Goal: Task Accomplishment & Management: Use online tool/utility

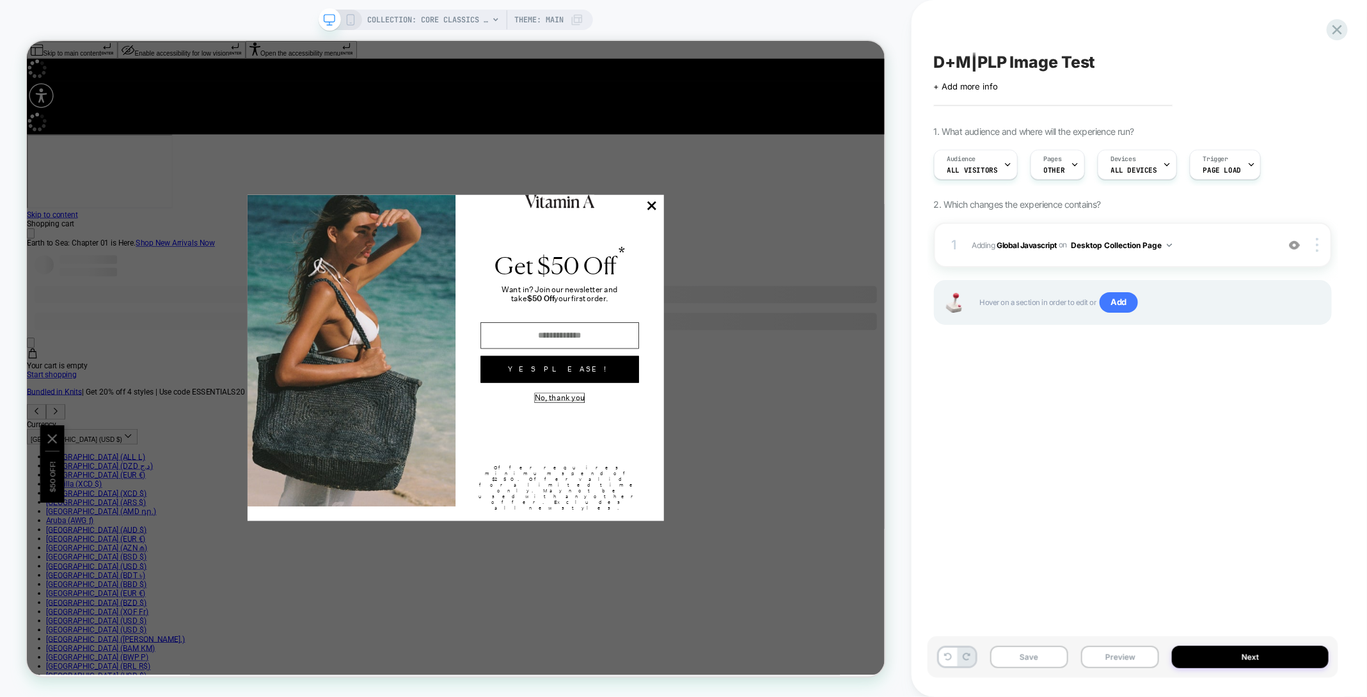
click at [763, 523] on button "No, thank you" at bounding box center [737, 517] width 66 height 12
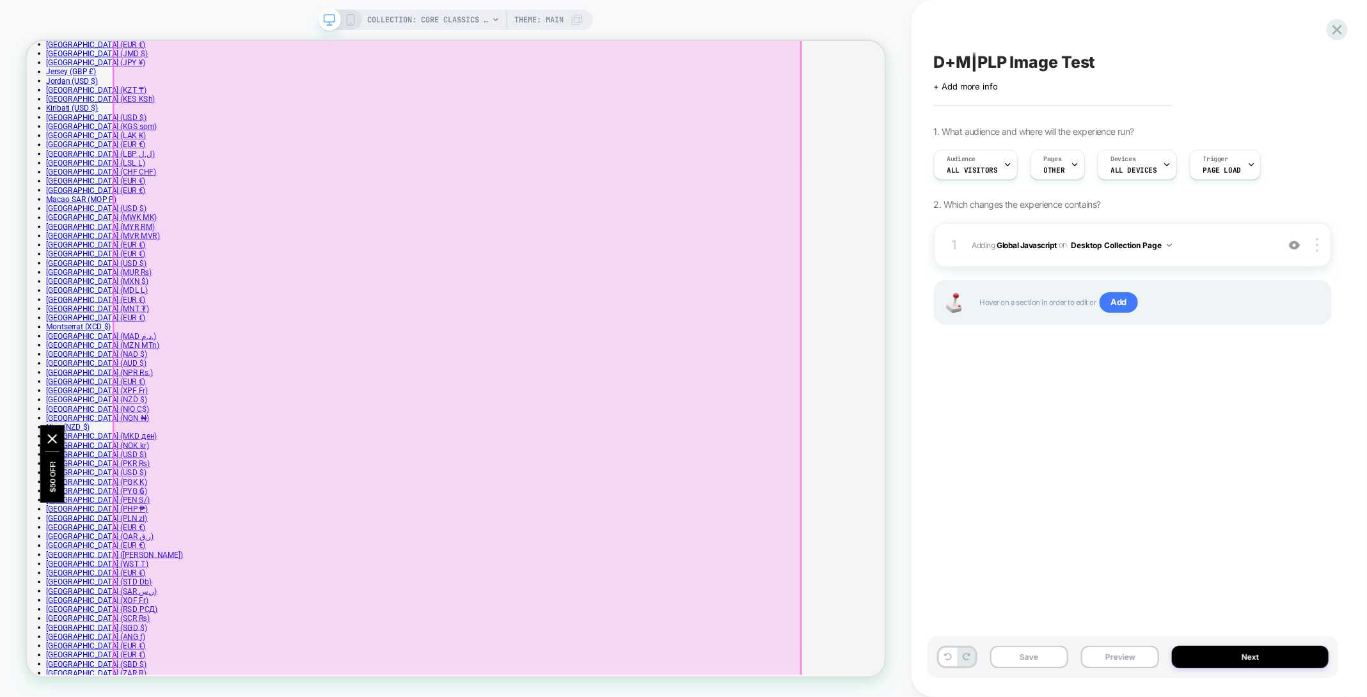
scroll to position [1706, 0]
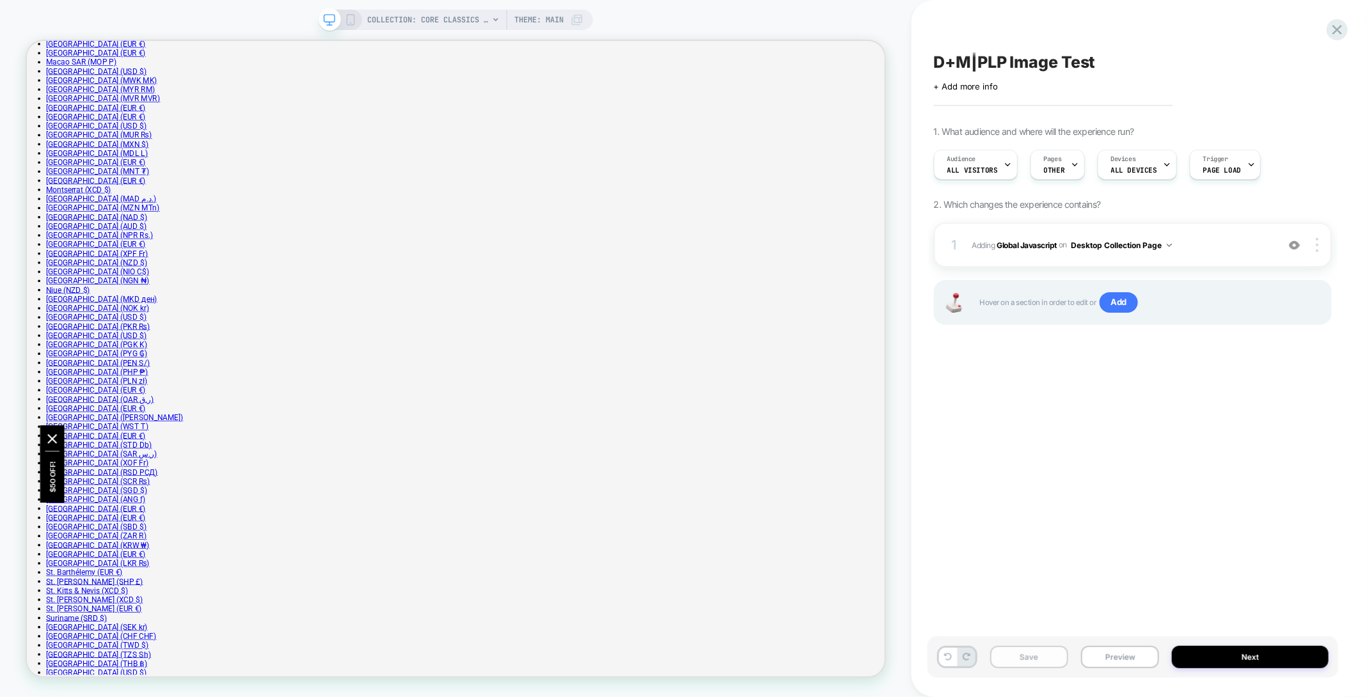
click at [1024, 651] on button "Save" at bounding box center [1029, 657] width 78 height 22
click at [1182, 651] on button "Next" at bounding box center [1250, 657] width 157 height 22
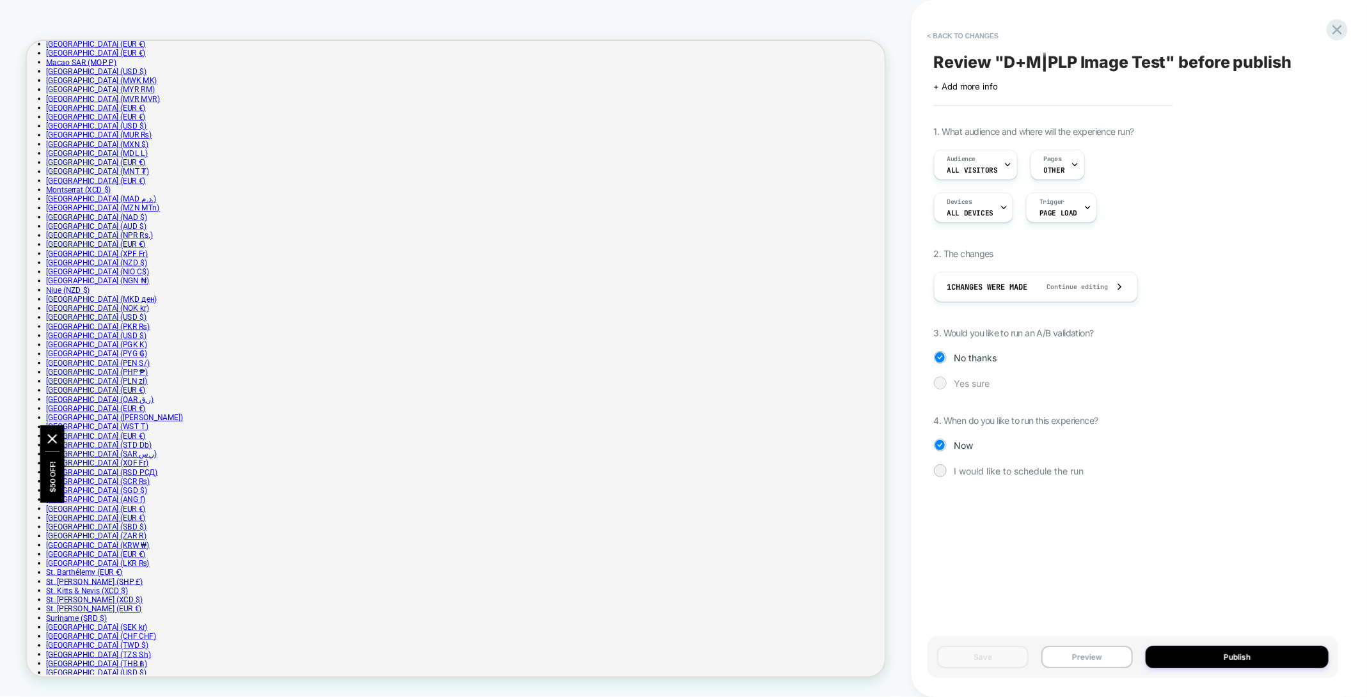
click at [985, 380] on span "Yes sure" at bounding box center [973, 383] width 36 height 11
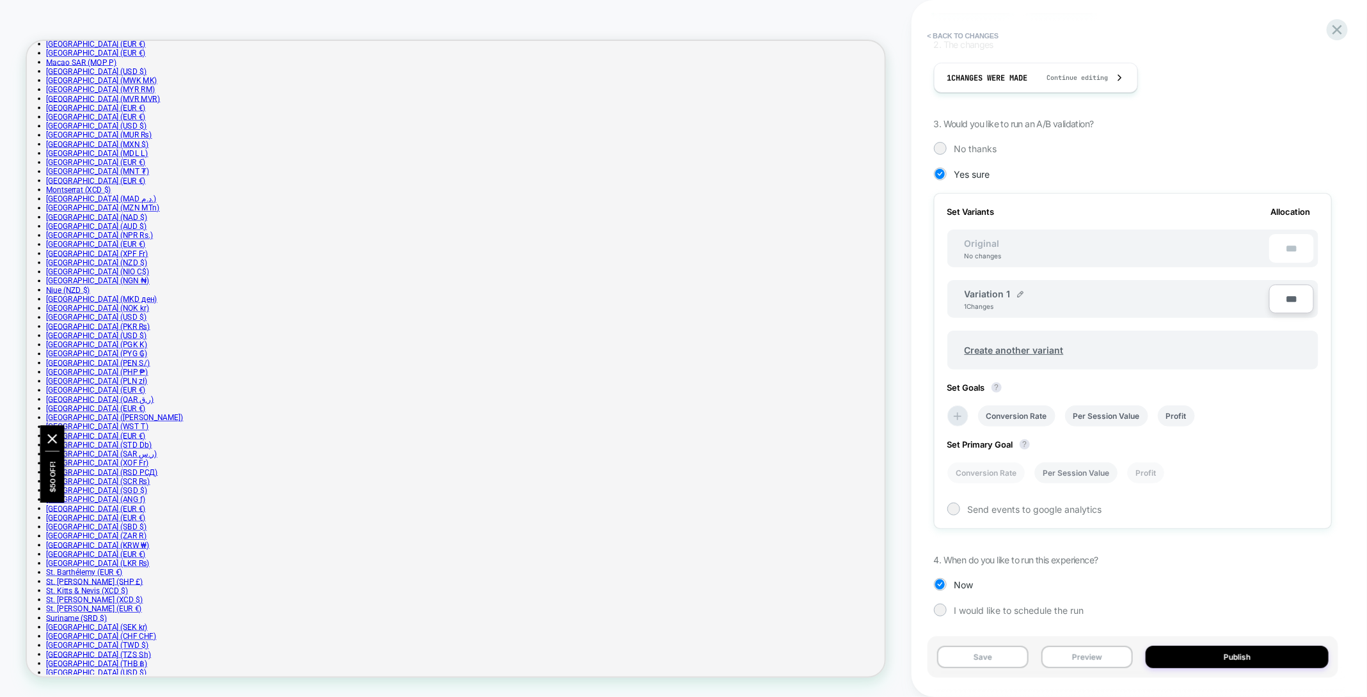
scroll to position [210, 0]
click at [959, 418] on icon at bounding box center [957, 415] width 13 height 13
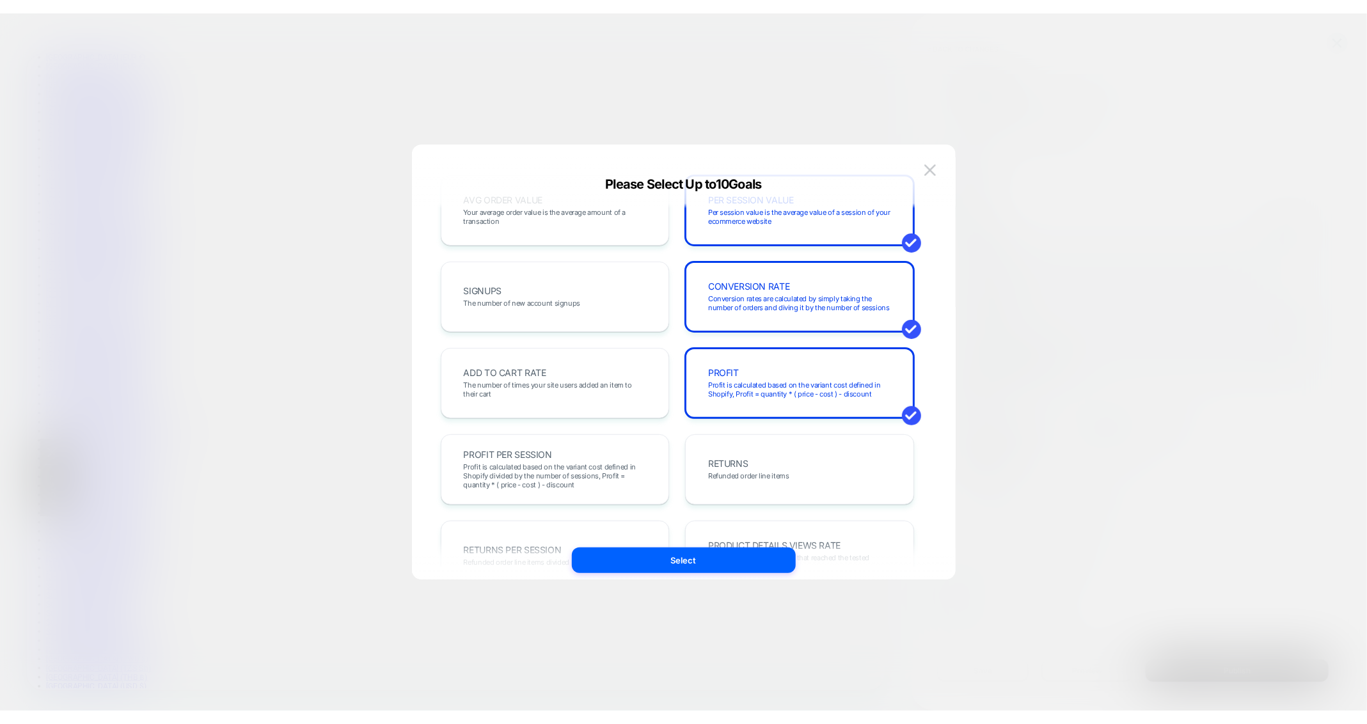
scroll to position [403, 0]
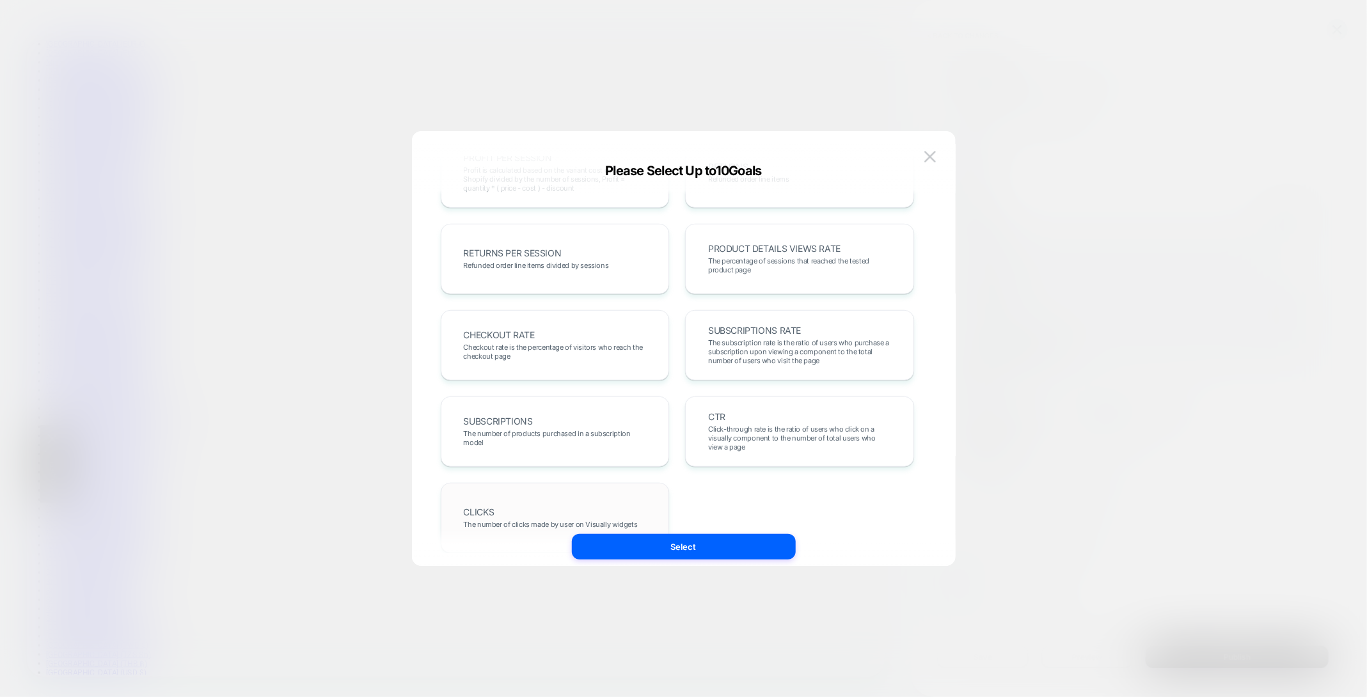
click at [616, 511] on div "CLICKS The number of clicks made by user on Visually widgets" at bounding box center [555, 519] width 202 height 44
click at [797, 441] on span "Click-through rate is the ratio of users who click on a visually component to t…" at bounding box center [799, 438] width 183 height 27
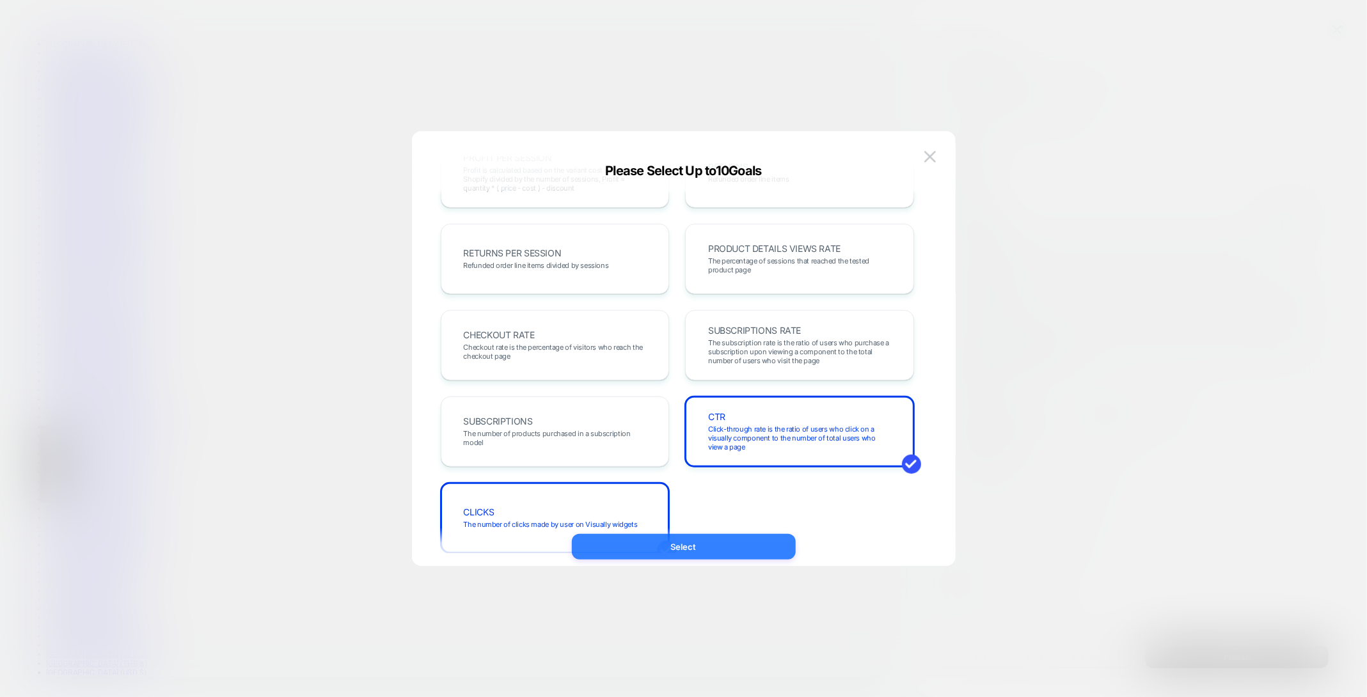
click at [743, 535] on button "Select" at bounding box center [684, 547] width 224 height 26
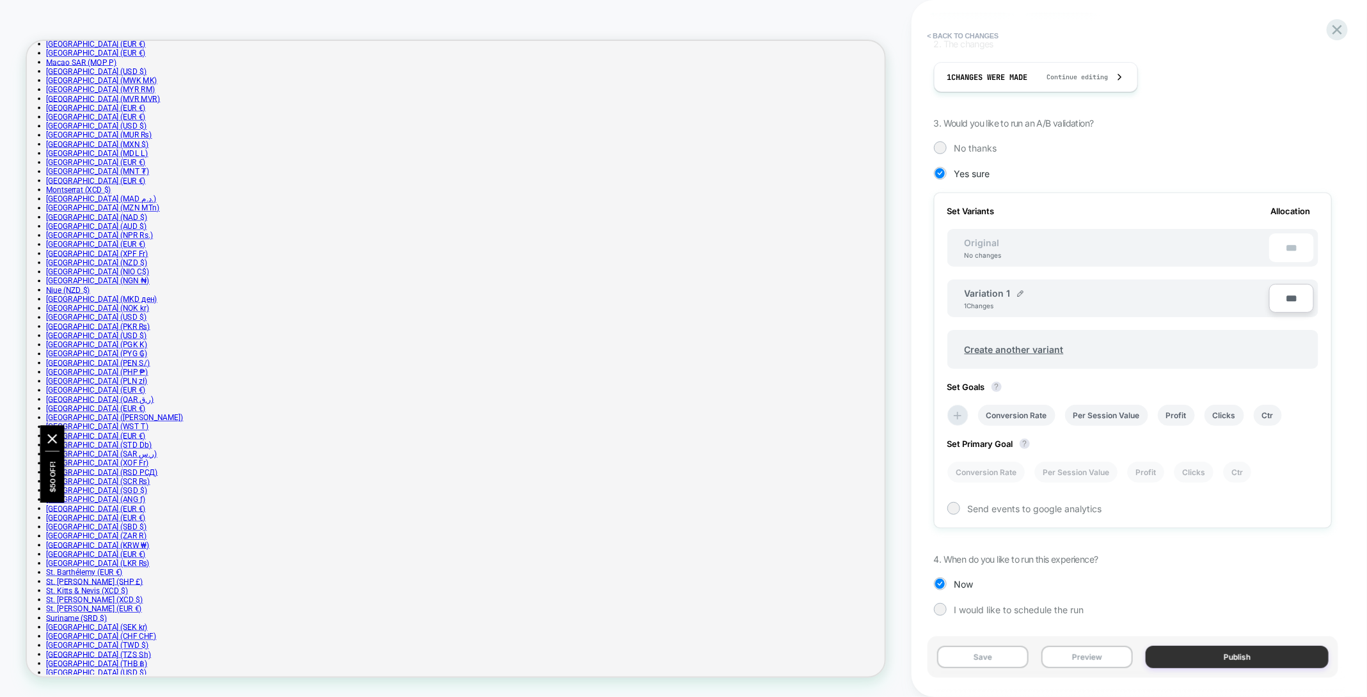
click at [1212, 654] on button "Publish" at bounding box center [1237, 657] width 183 height 22
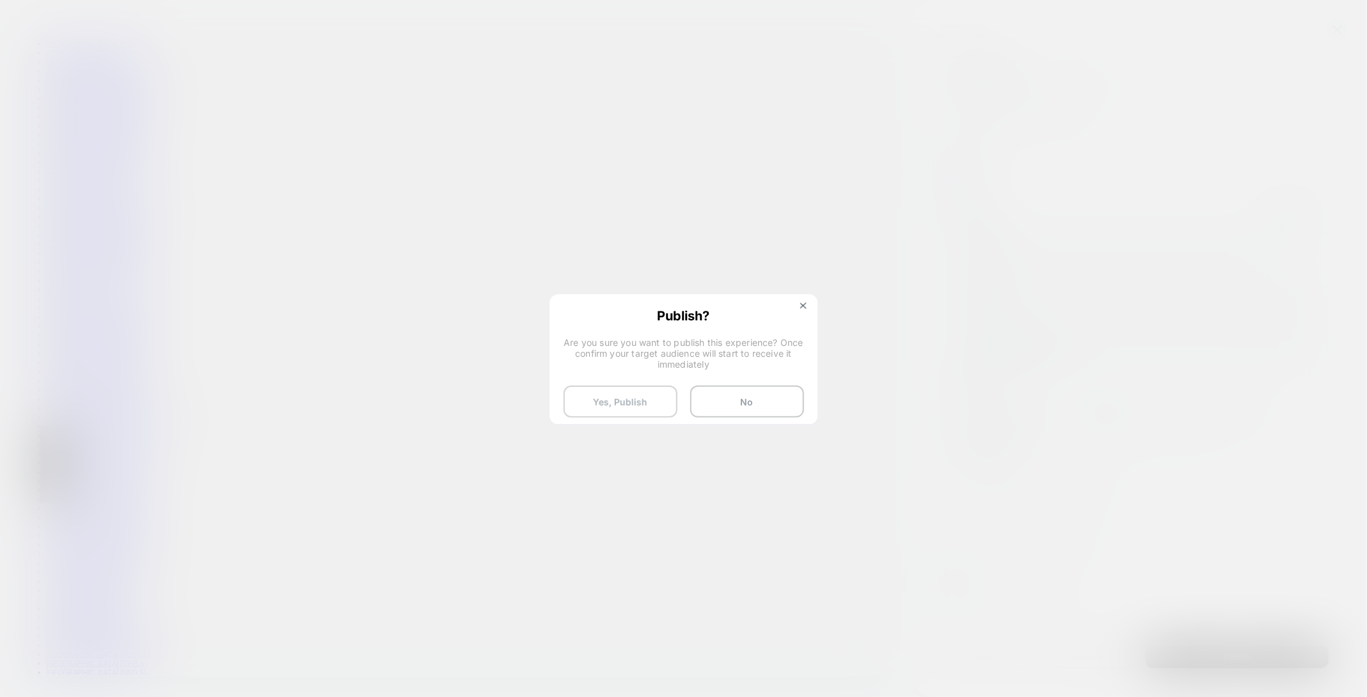
click at [626, 399] on button "Yes, Publish" at bounding box center [621, 402] width 114 height 32
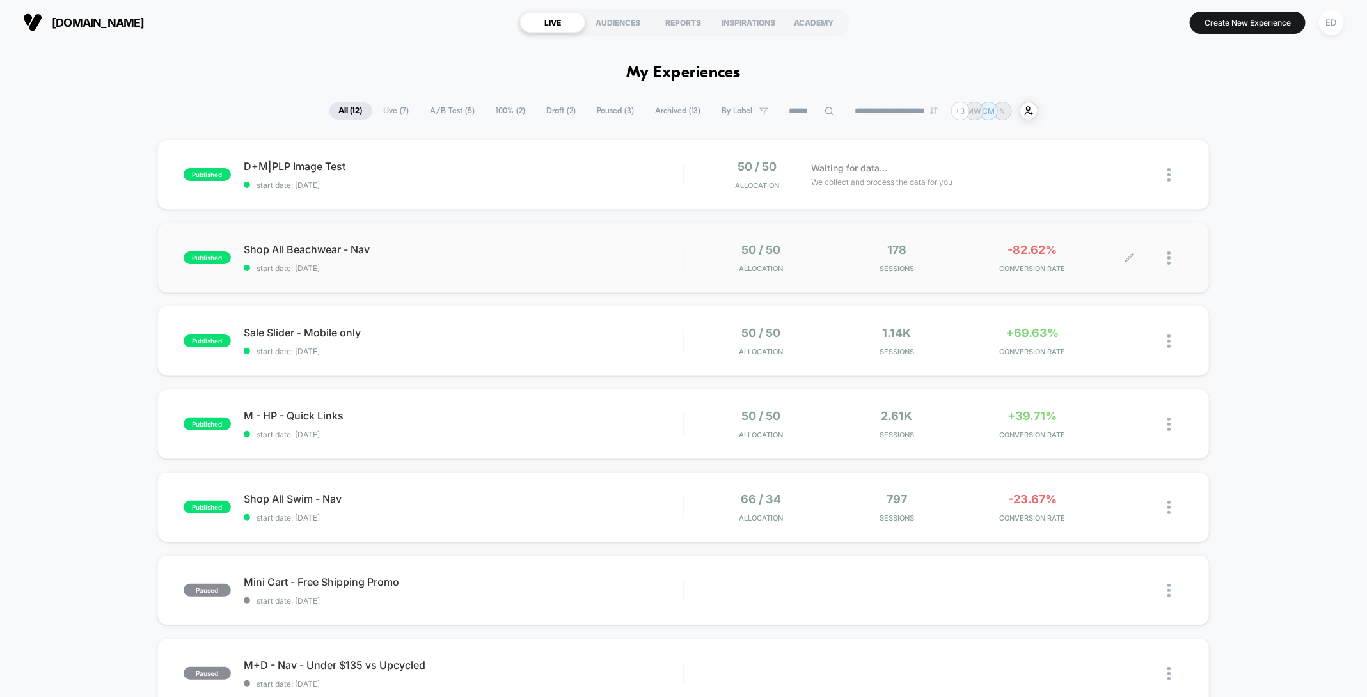
click at [1172, 264] on div at bounding box center [1176, 258] width 16 height 30
click at [1109, 244] on div "Pause" at bounding box center [1104, 242] width 115 height 29
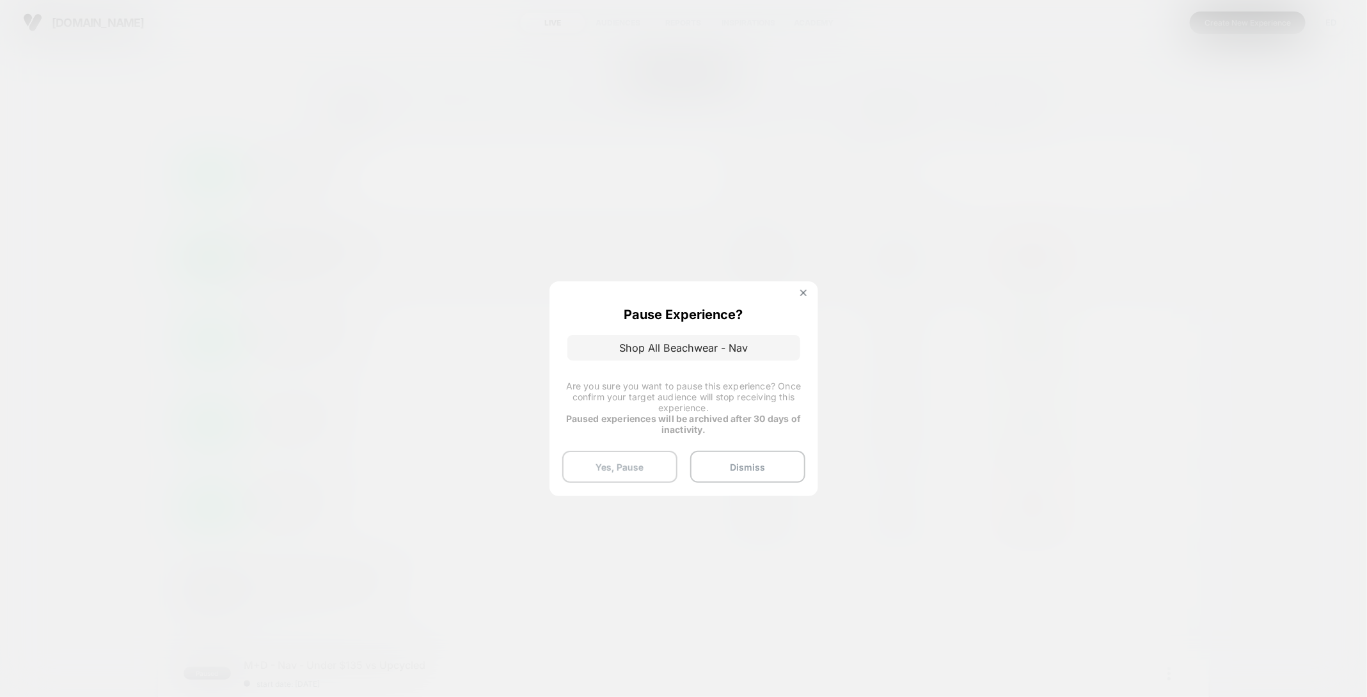
click at [638, 468] on button "Yes, Pause" at bounding box center [619, 467] width 115 height 32
